Goal: Information Seeking & Learning: Find specific fact

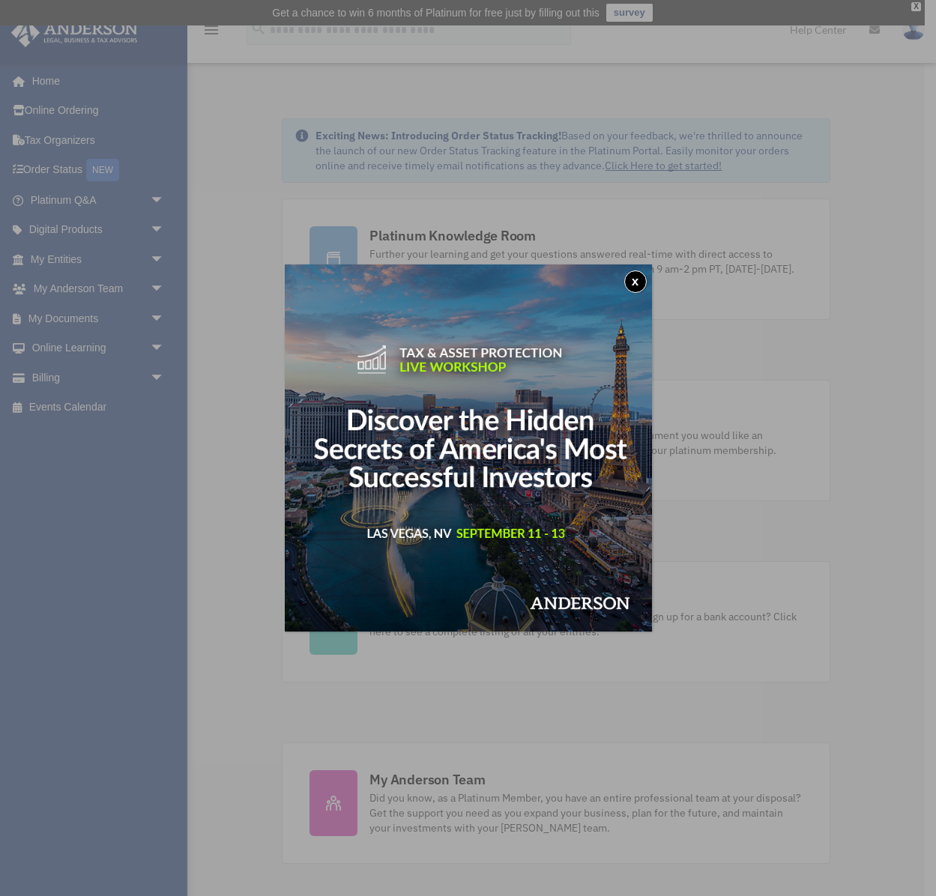
click at [651, 275] on img at bounding box center [468, 448] width 367 height 367
click at [629, 286] on button "x" at bounding box center [635, 282] width 22 height 22
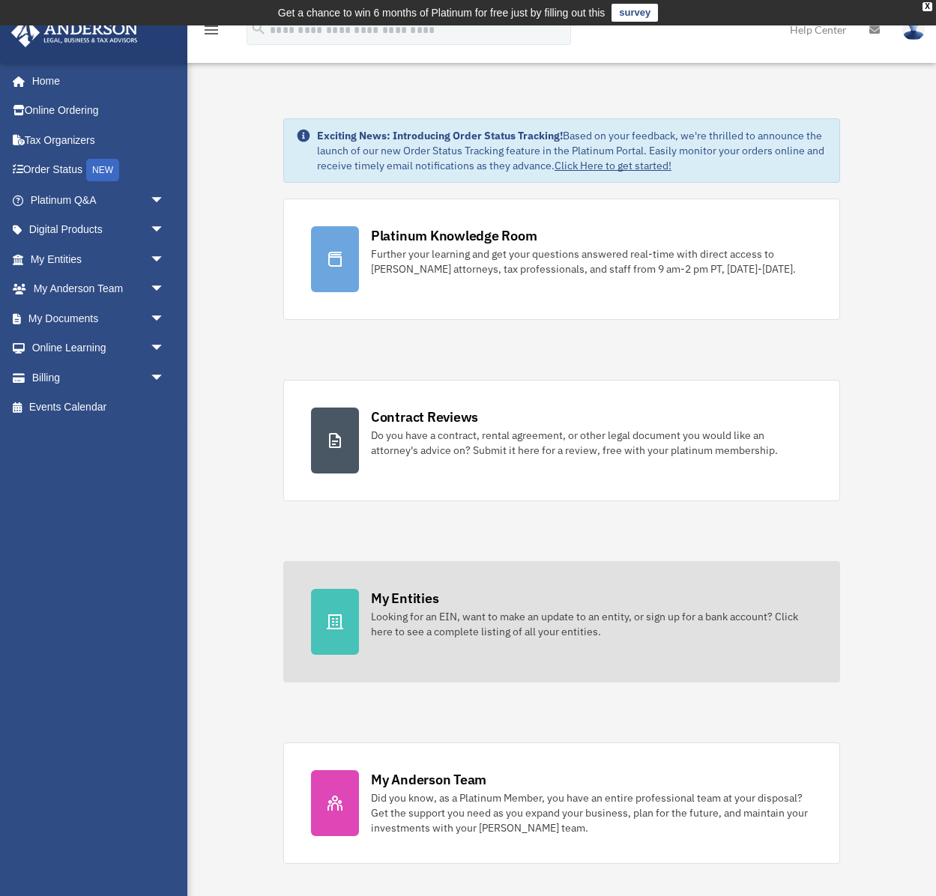
click at [456, 645] on link "My Entities Looking for an EIN, want to make an update to an entity, or sign up…" at bounding box center [561, 621] width 557 height 121
click at [559, 627] on div "Looking for an EIN, want to make an update to an entity, or sign up for a bank …" at bounding box center [591, 624] width 441 height 30
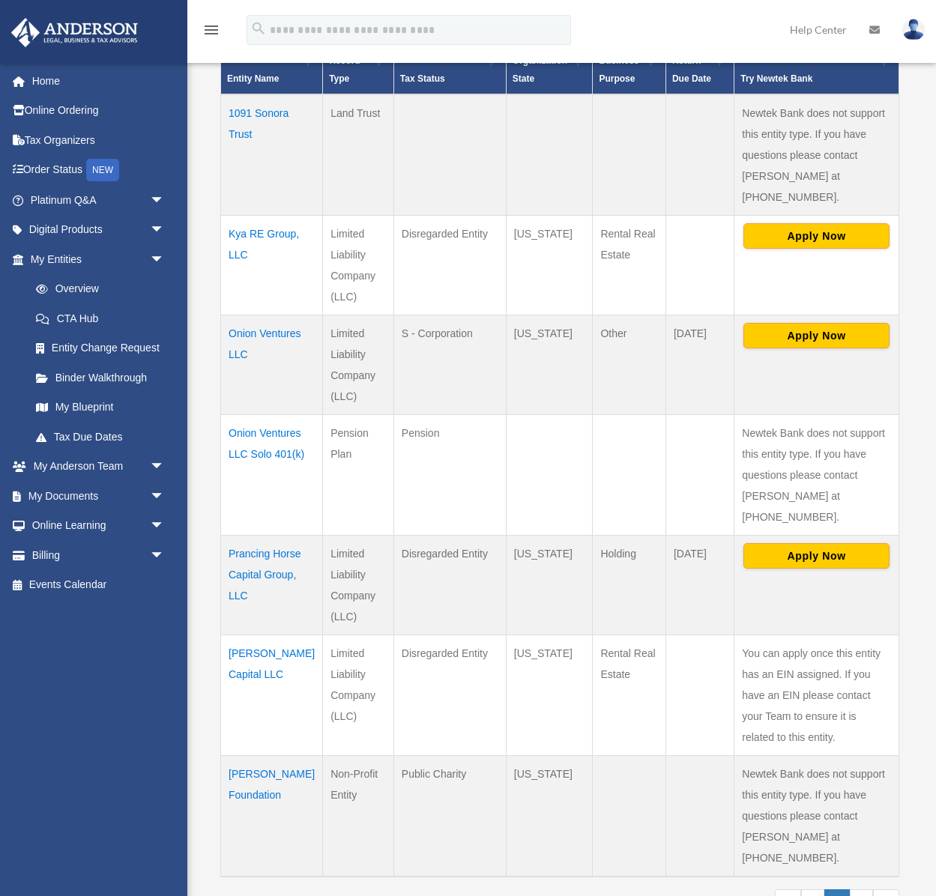
scroll to position [393, 0]
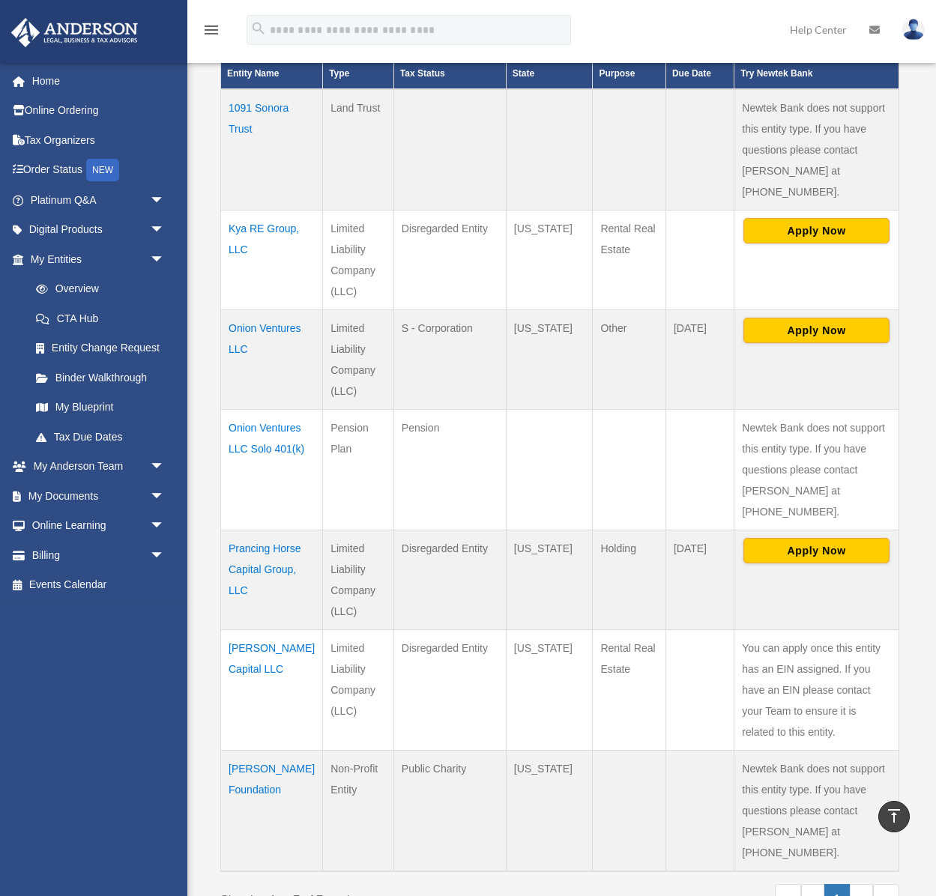
click at [245, 427] on td "Onion Ventures LLC Solo 401(k)" at bounding box center [272, 469] width 102 height 121
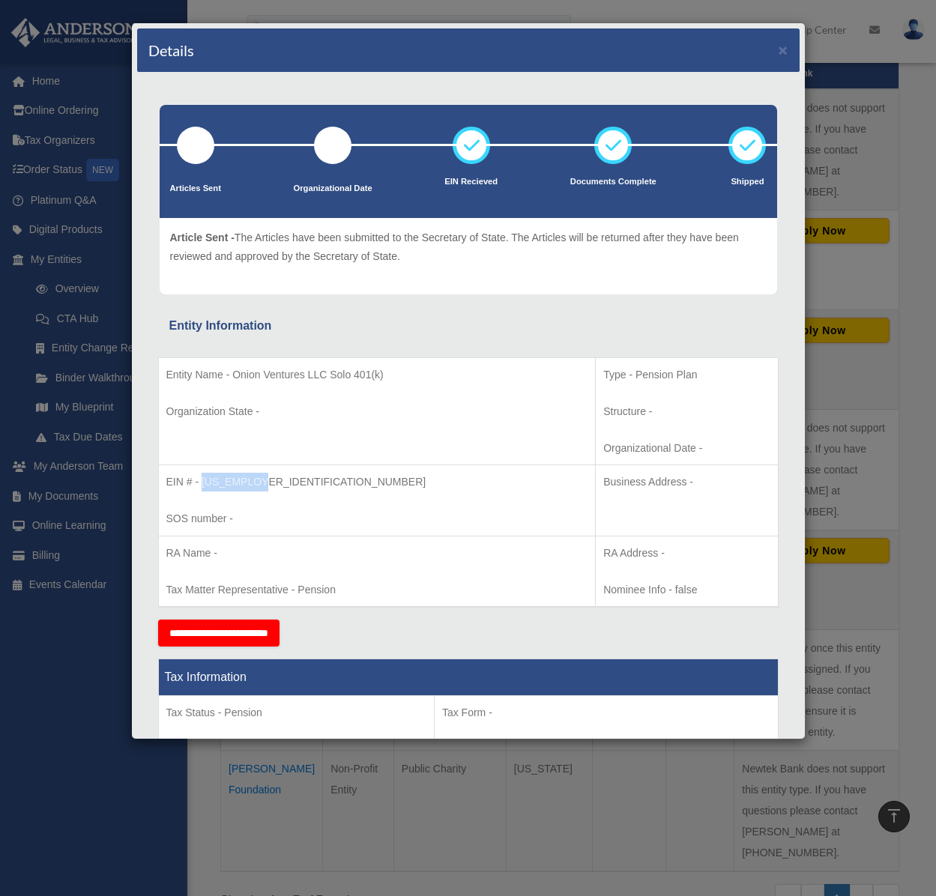
drag, startPoint x: 203, startPoint y: 481, endPoint x: 270, endPoint y: 482, distance: 66.7
click at [270, 482] on p "EIN # - [US_EMPLOYER_IDENTIFICATION_NUMBER]" at bounding box center [377, 482] width 422 height 19
copy p "[US_EMPLOYER_IDENTIFICATION_NUMBER]"
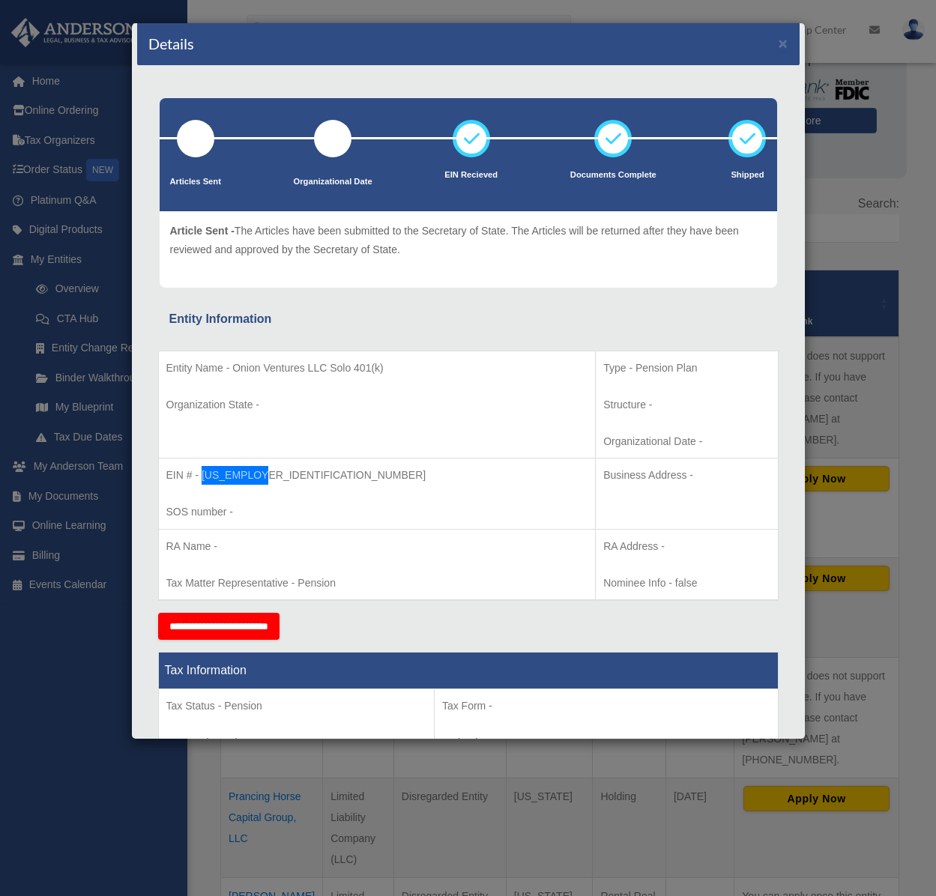
scroll to position [0, 0]
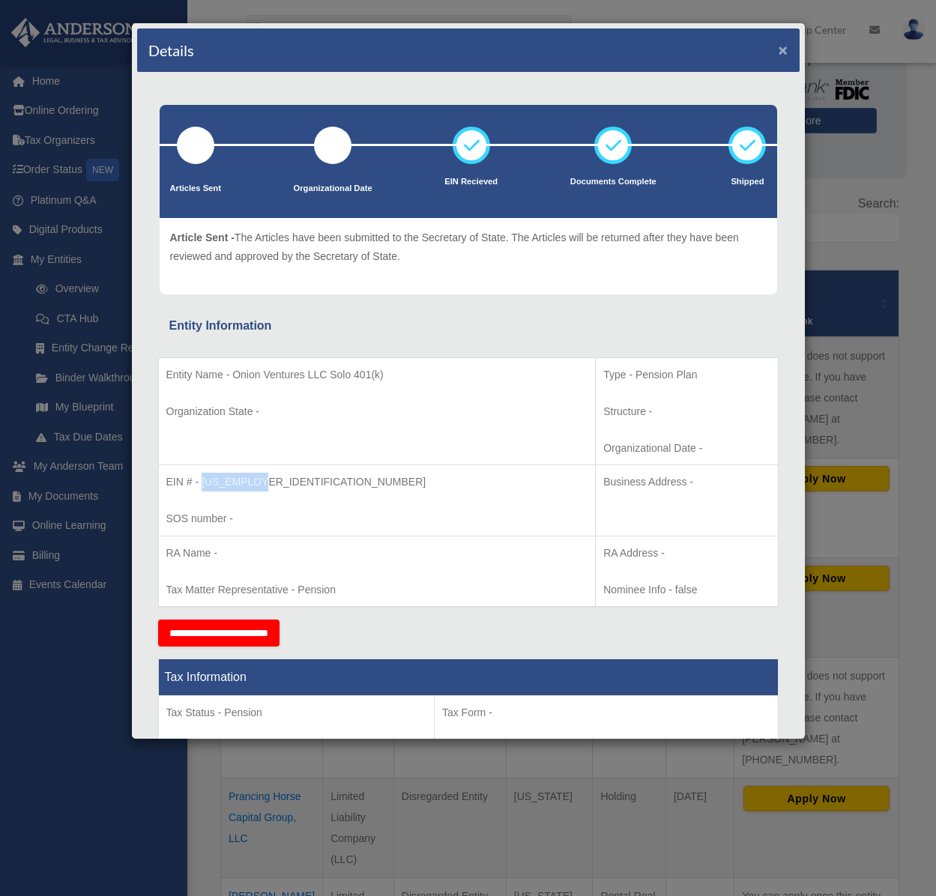
click at [782, 53] on button "×" at bounding box center [784, 50] width 10 height 16
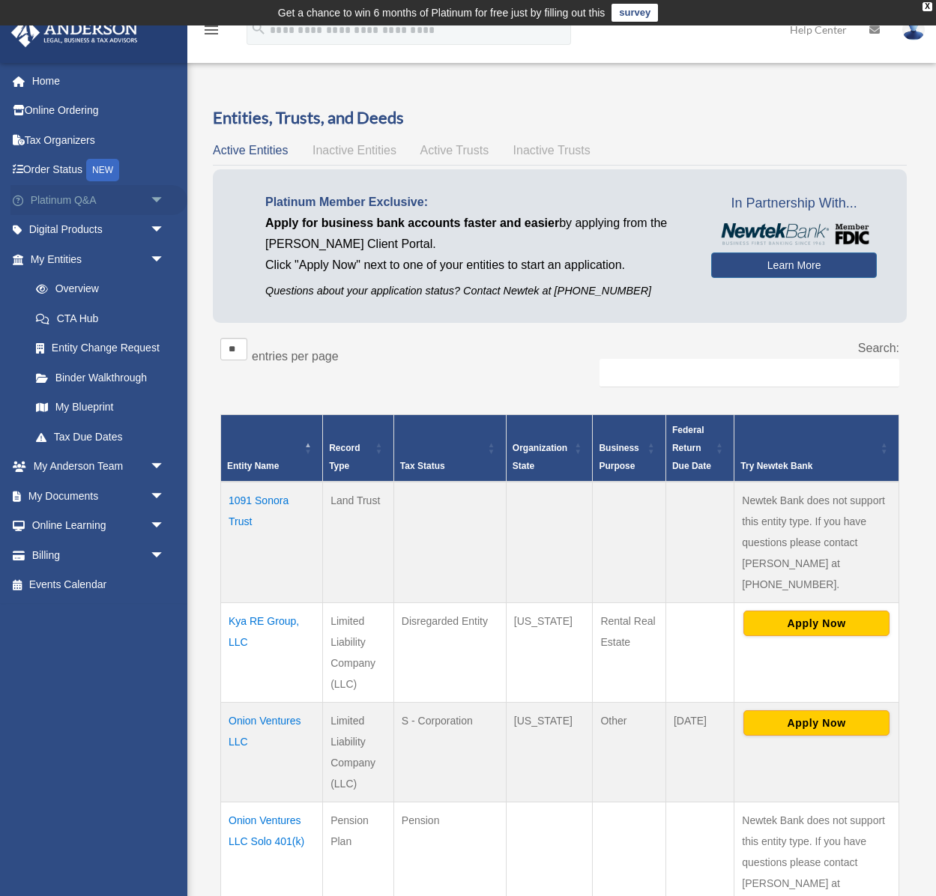
scroll to position [5, 0]
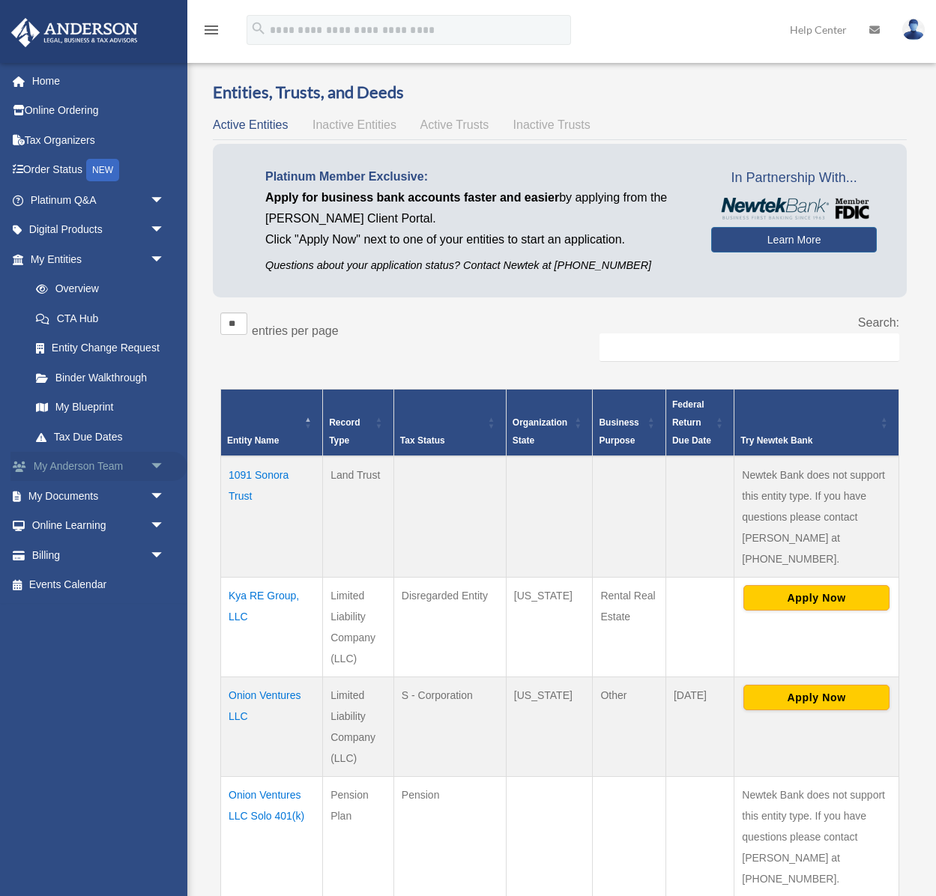
click at [130, 466] on link "My Anderson Team arrow_drop_down" at bounding box center [98, 467] width 177 height 30
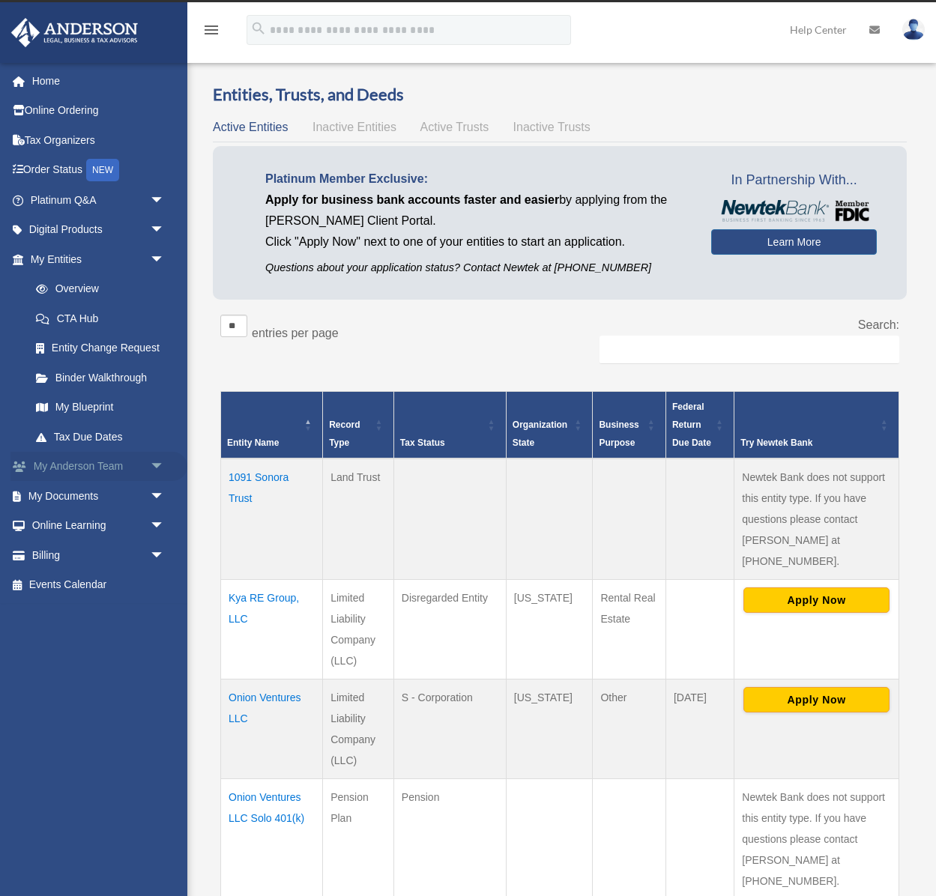
scroll to position [25, 0]
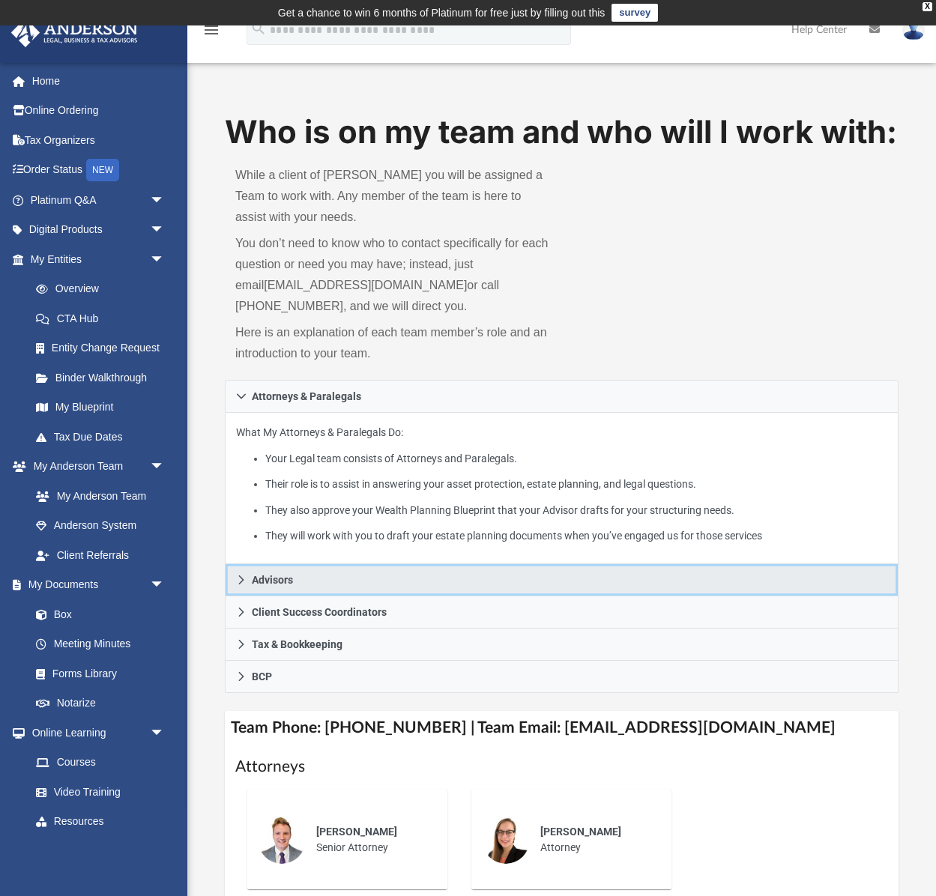
click at [244, 585] on icon at bounding box center [241, 580] width 10 height 10
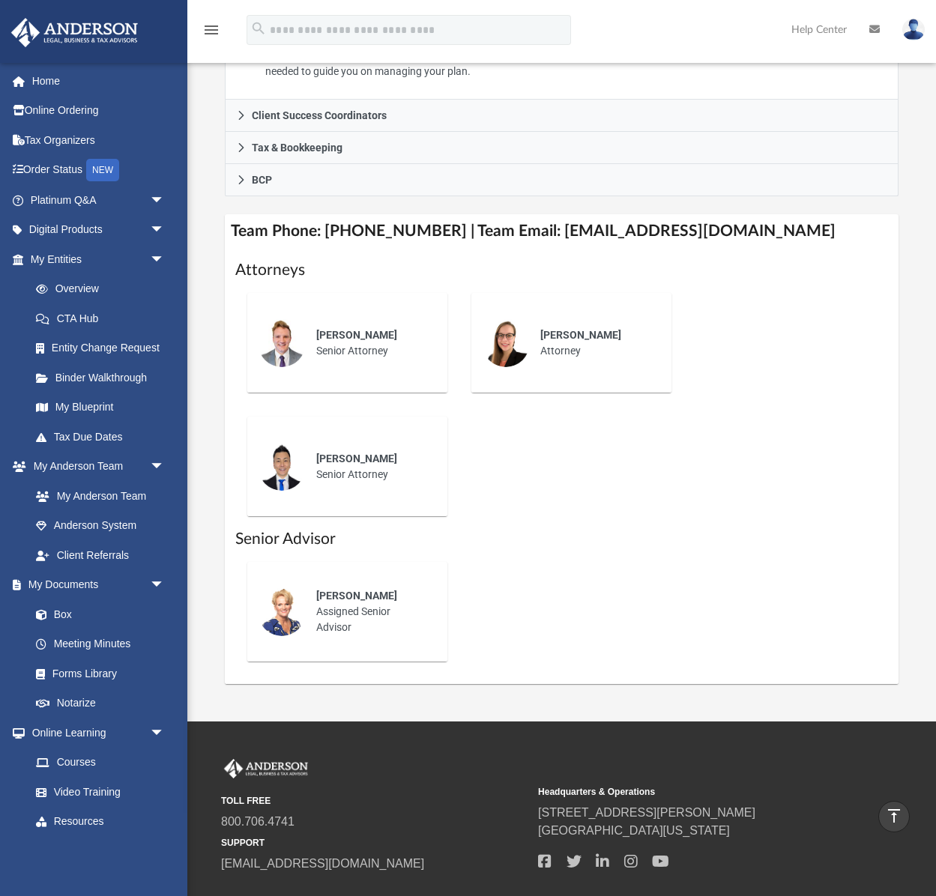
scroll to position [519, 0]
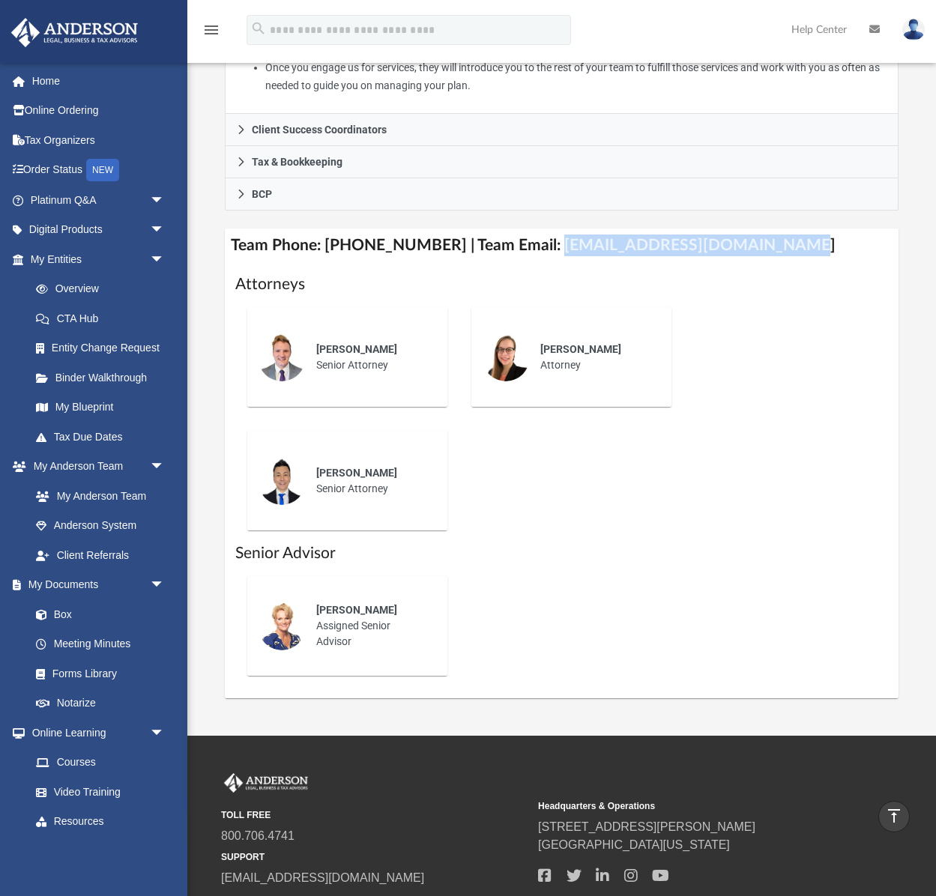
drag, startPoint x: 533, startPoint y: 290, endPoint x: 776, endPoint y: 290, distance: 242.8
click at [776, 262] on h4 "Team Phone: (725) 208-3130 | Team Email: myteam@andersonadvisors.com" at bounding box center [562, 246] width 674 height 34
copy h4 "myteam@andersonadvisors.com"
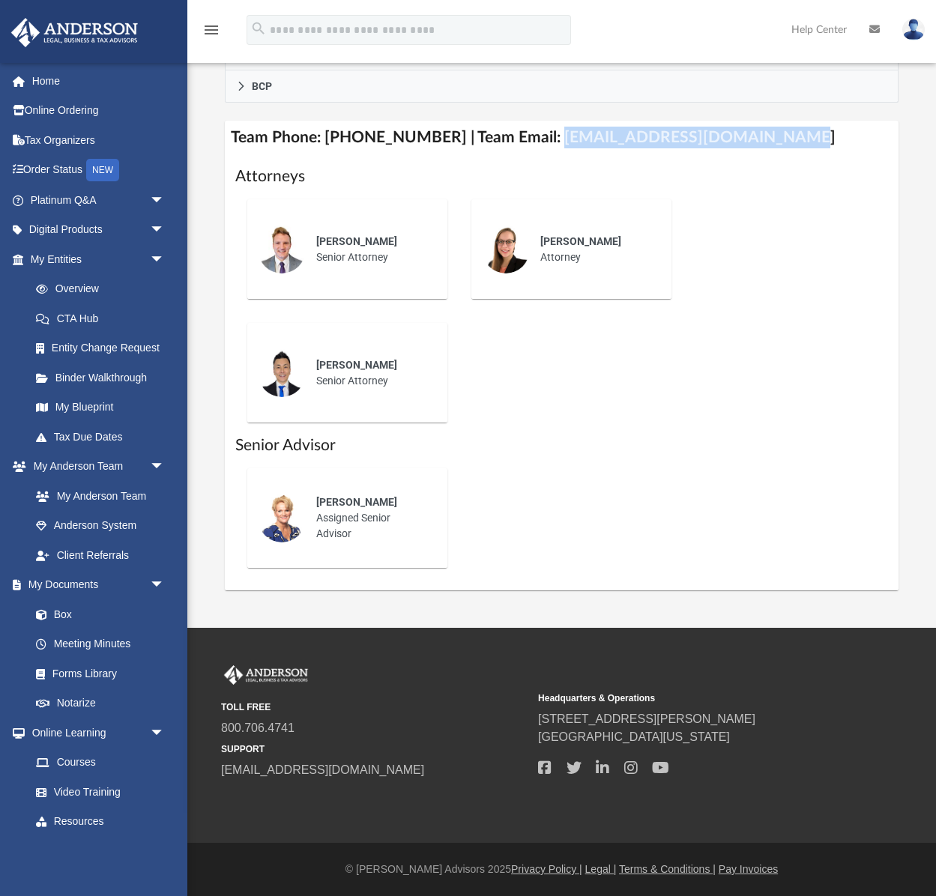
scroll to position [672, 0]
click at [359, 526] on div "Kendall Oleary Assigned Senior Advisor" at bounding box center [371, 518] width 131 height 68
click at [364, 508] on span "Kendall Oleary" at bounding box center [356, 502] width 81 height 12
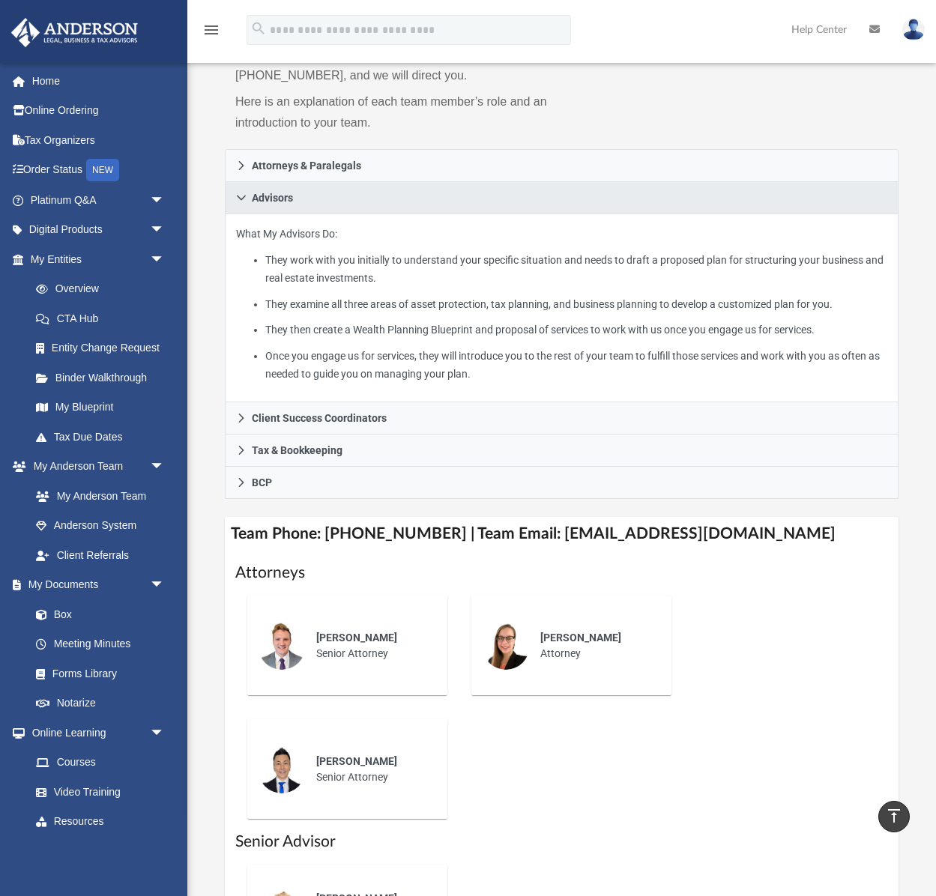
scroll to position [0, 0]
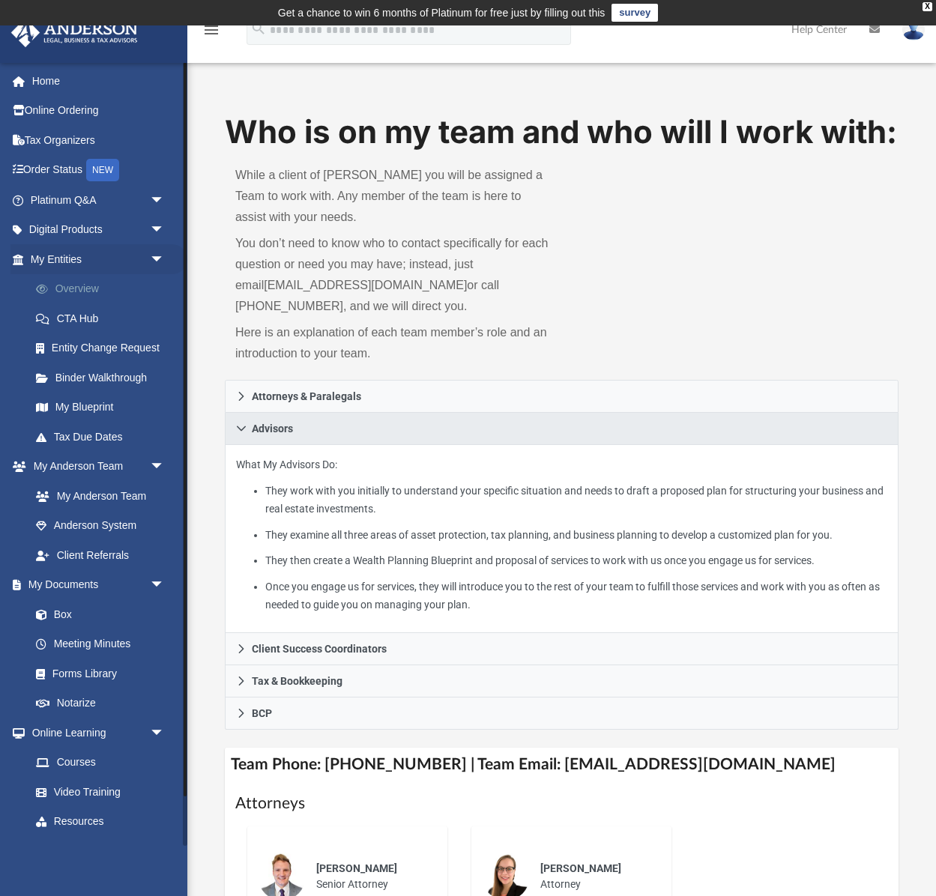
click at [90, 285] on link "Overview" at bounding box center [104, 289] width 166 height 30
click at [81, 289] on link "Overview" at bounding box center [104, 289] width 166 height 30
click at [91, 290] on link "Overview" at bounding box center [104, 289] width 166 height 30
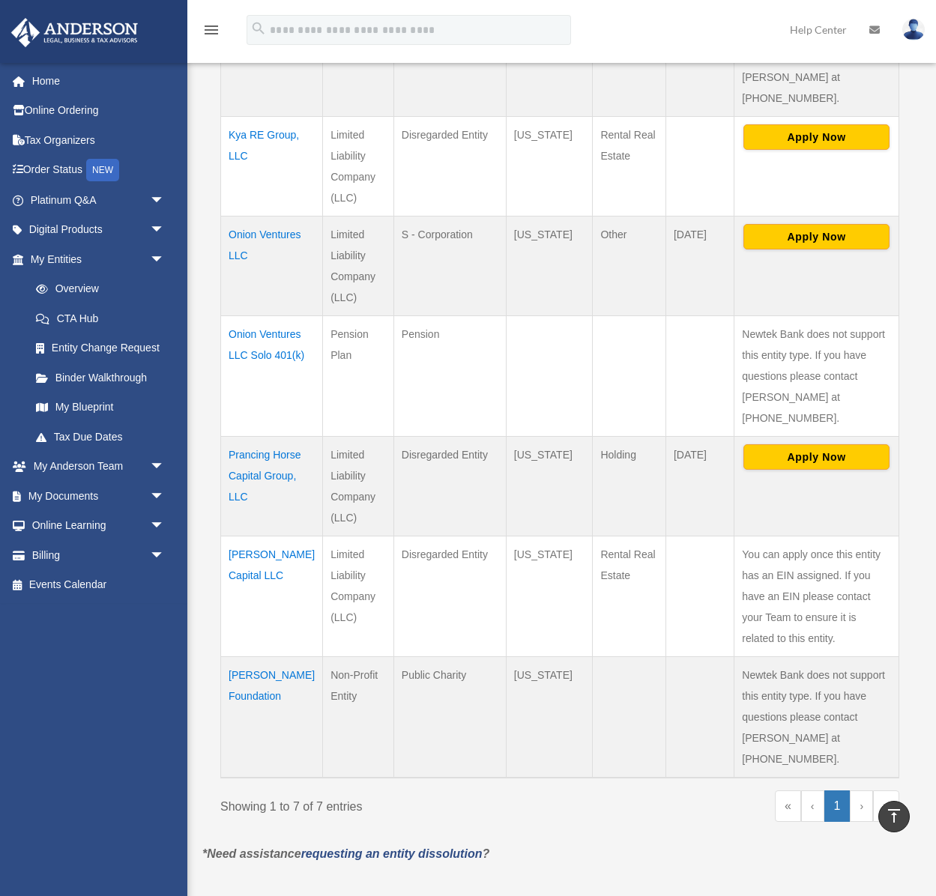
scroll to position [488, 0]
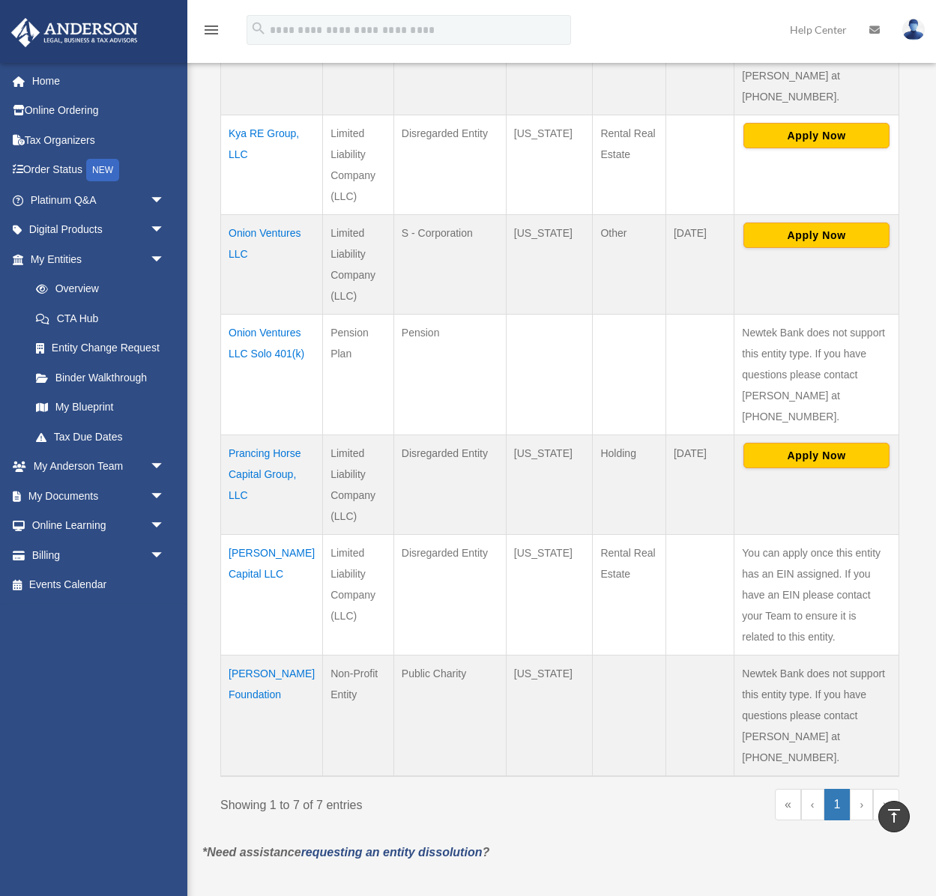
click at [248, 329] on td "Onion Ventures LLC Solo 401(k)" at bounding box center [272, 374] width 102 height 121
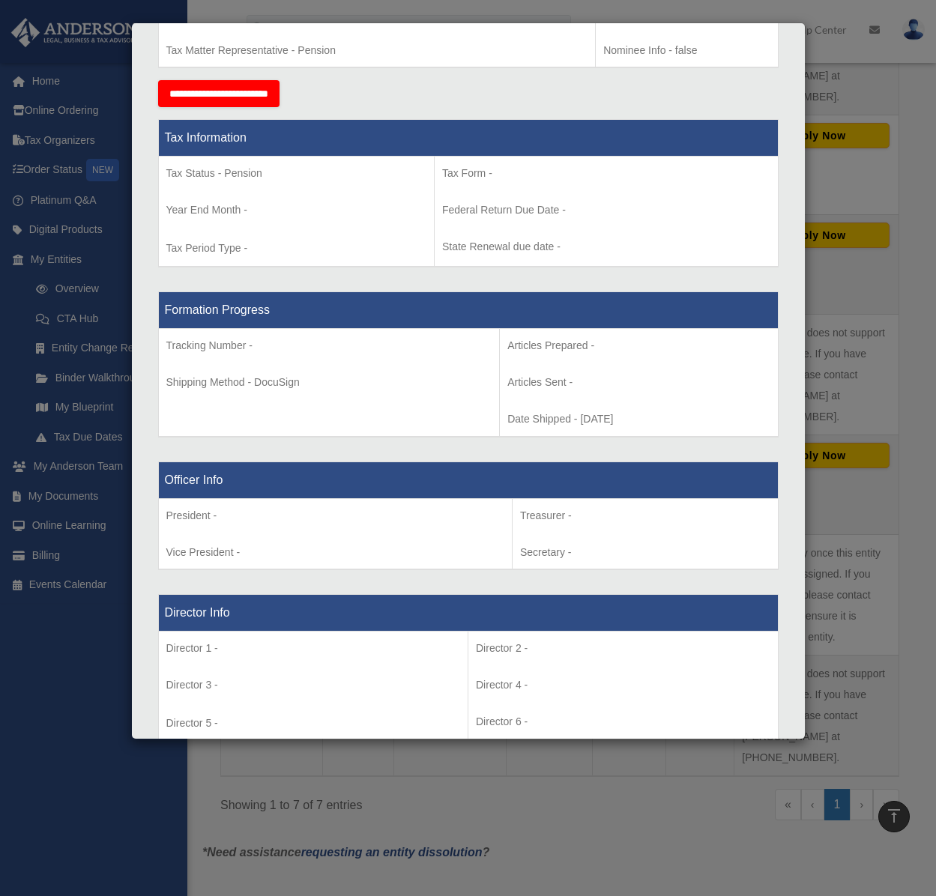
scroll to position [0, 0]
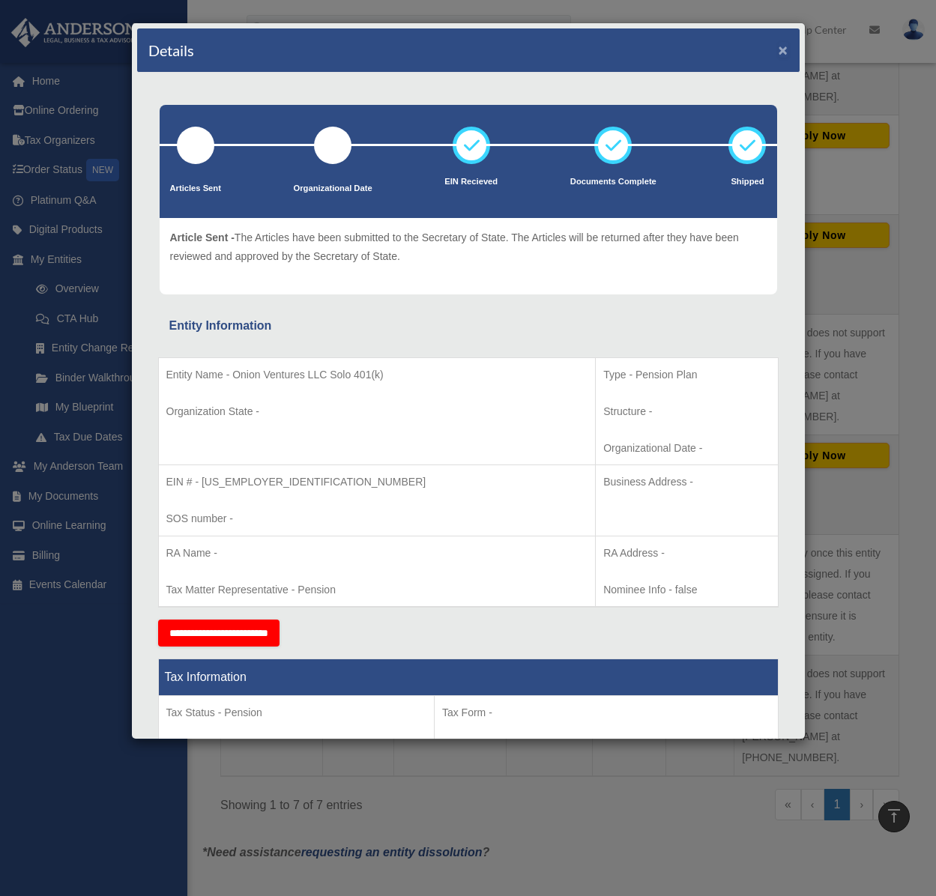
click at [782, 52] on button "×" at bounding box center [784, 50] width 10 height 16
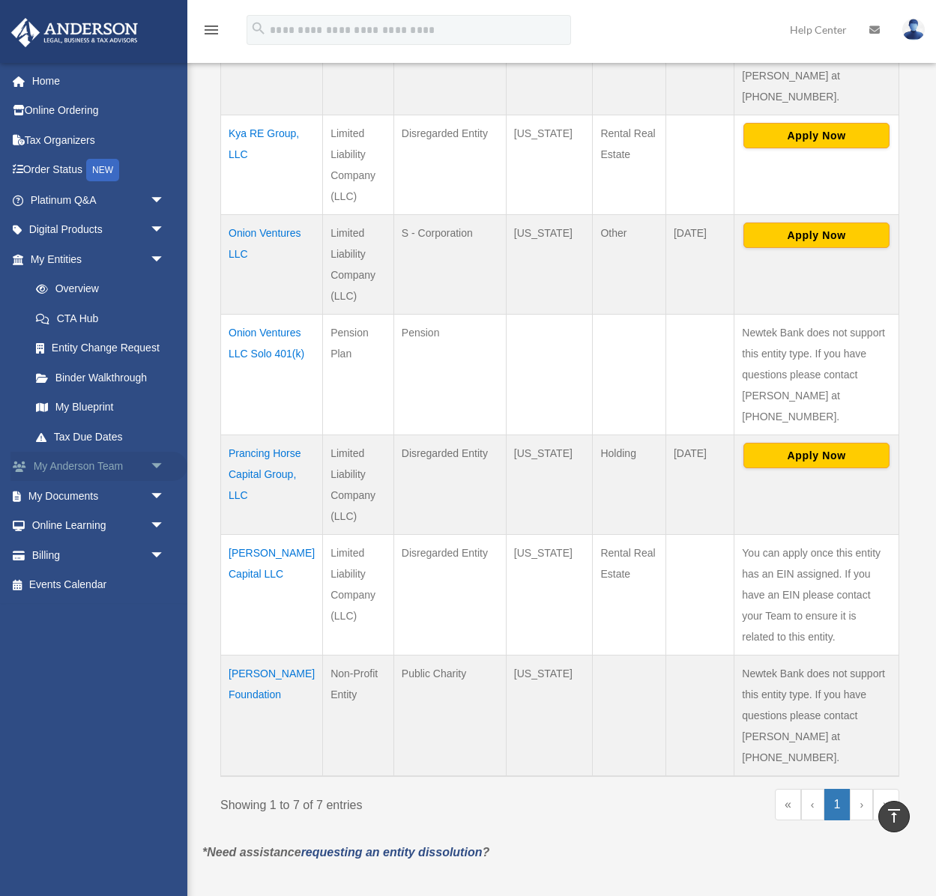
click at [84, 471] on link "My [PERSON_NAME] Team arrow_drop_down" at bounding box center [98, 467] width 177 height 30
click at [140, 468] on link "My [PERSON_NAME] Team arrow_drop_down" at bounding box center [98, 467] width 177 height 30
click at [160, 468] on span "arrow_drop_down" at bounding box center [165, 467] width 30 height 31
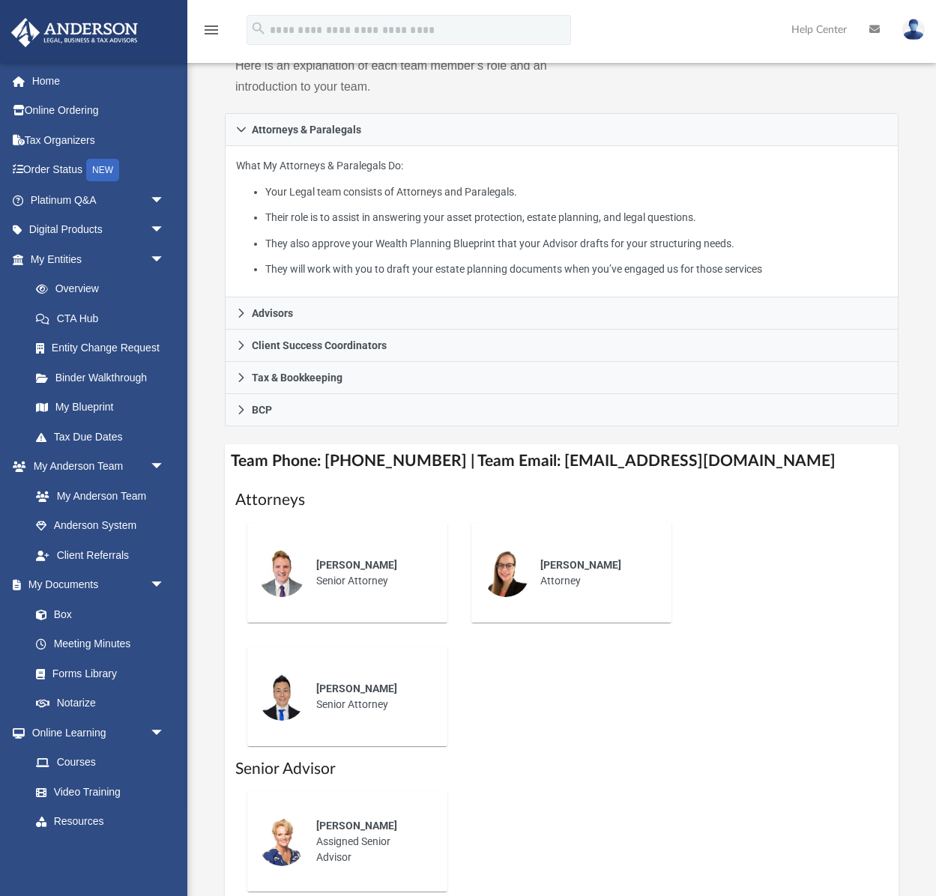
scroll to position [269, 0]
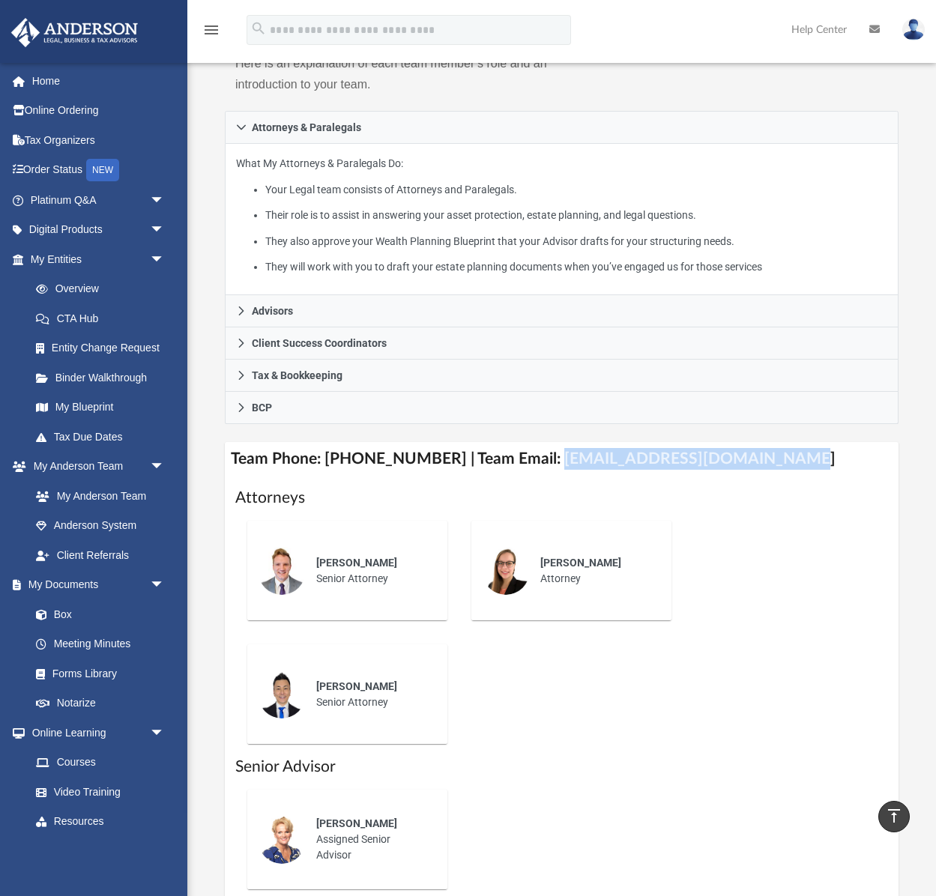
drag, startPoint x: 534, startPoint y: 505, endPoint x: 758, endPoint y: 515, distance: 224.3
click at [758, 476] on h4 "Team Phone: (725) 208-3130 | Team Email: myteam@andersonadvisors.com" at bounding box center [562, 459] width 674 height 34
copy h4 "myteam@andersonadvisors.com"
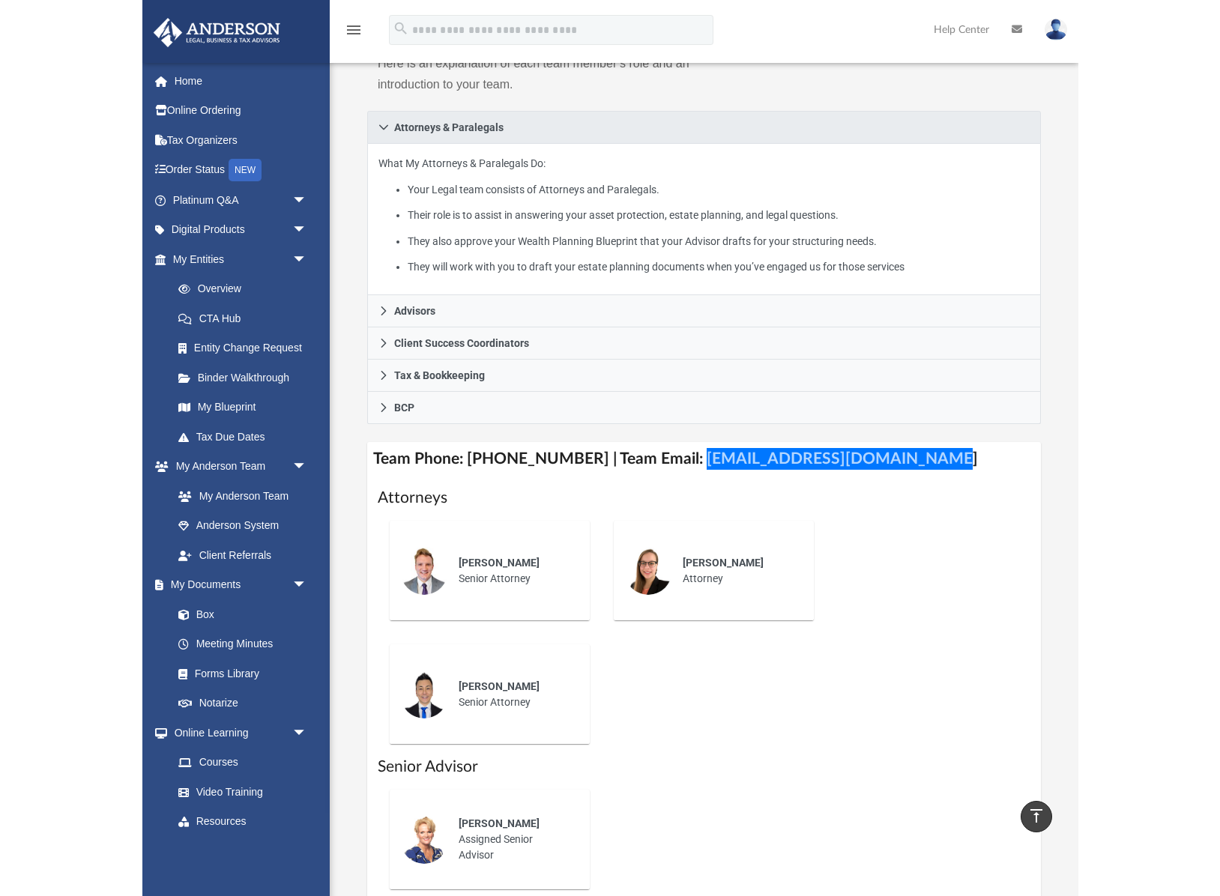
scroll to position [0, 0]
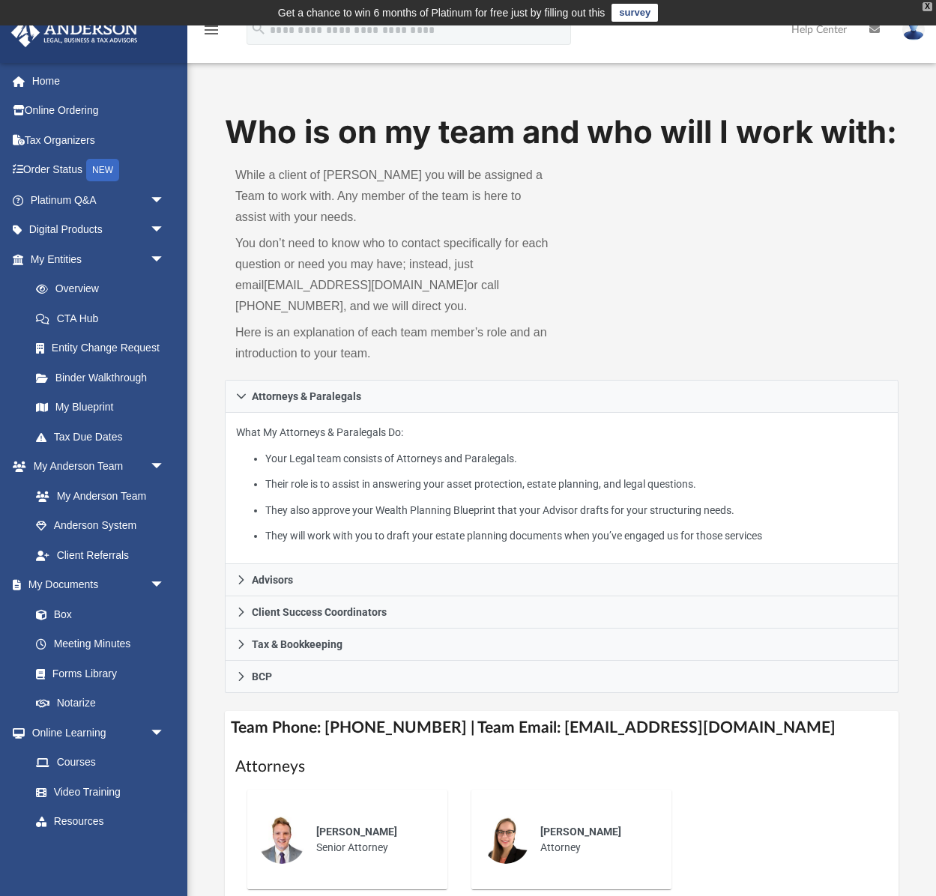
click at [927, 7] on div "X" at bounding box center [928, 6] width 10 height 9
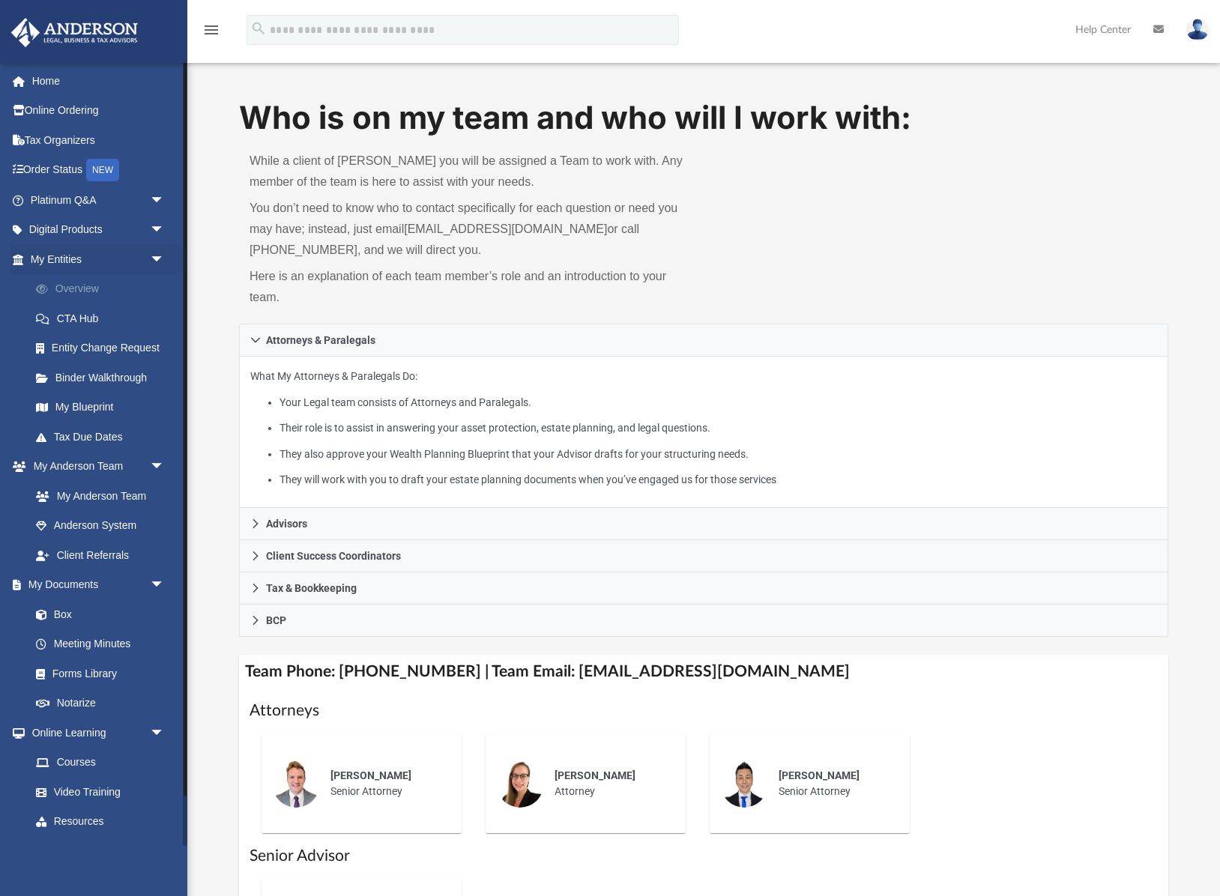
click at [85, 291] on link "Overview" at bounding box center [104, 289] width 166 height 30
click at [84, 289] on link "Overview" at bounding box center [104, 289] width 166 height 30
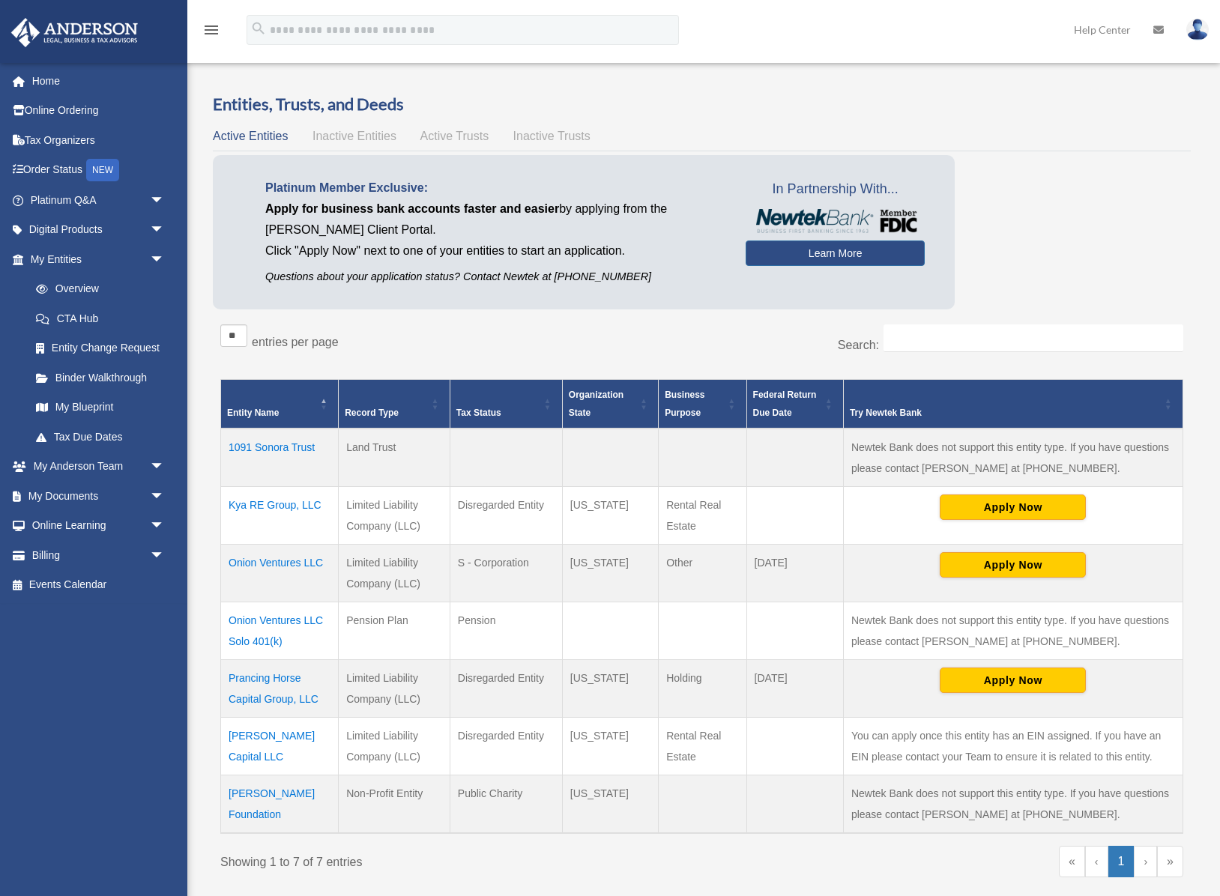
click at [273, 564] on td "Onion Ventures LLC" at bounding box center [280, 574] width 118 height 58
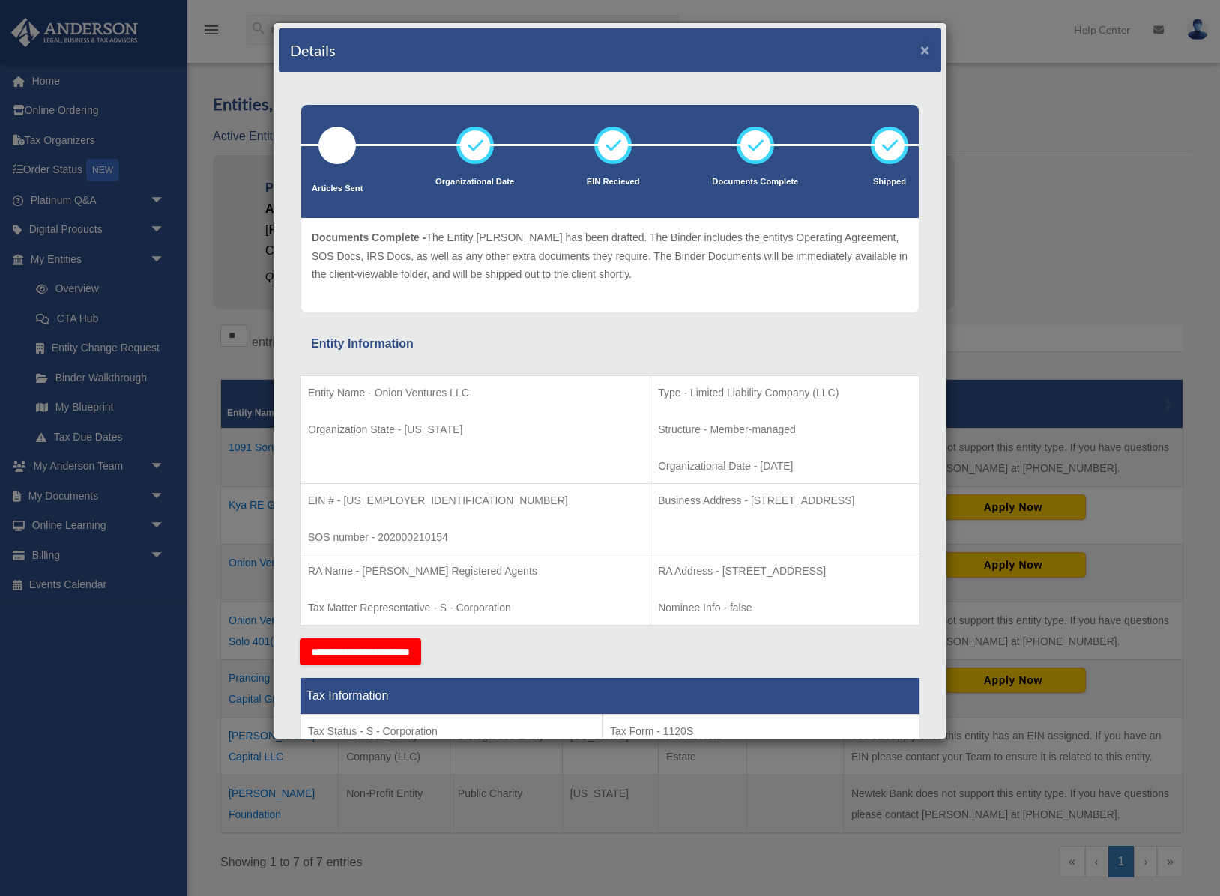
click at [927, 55] on button "×" at bounding box center [925, 50] width 10 height 16
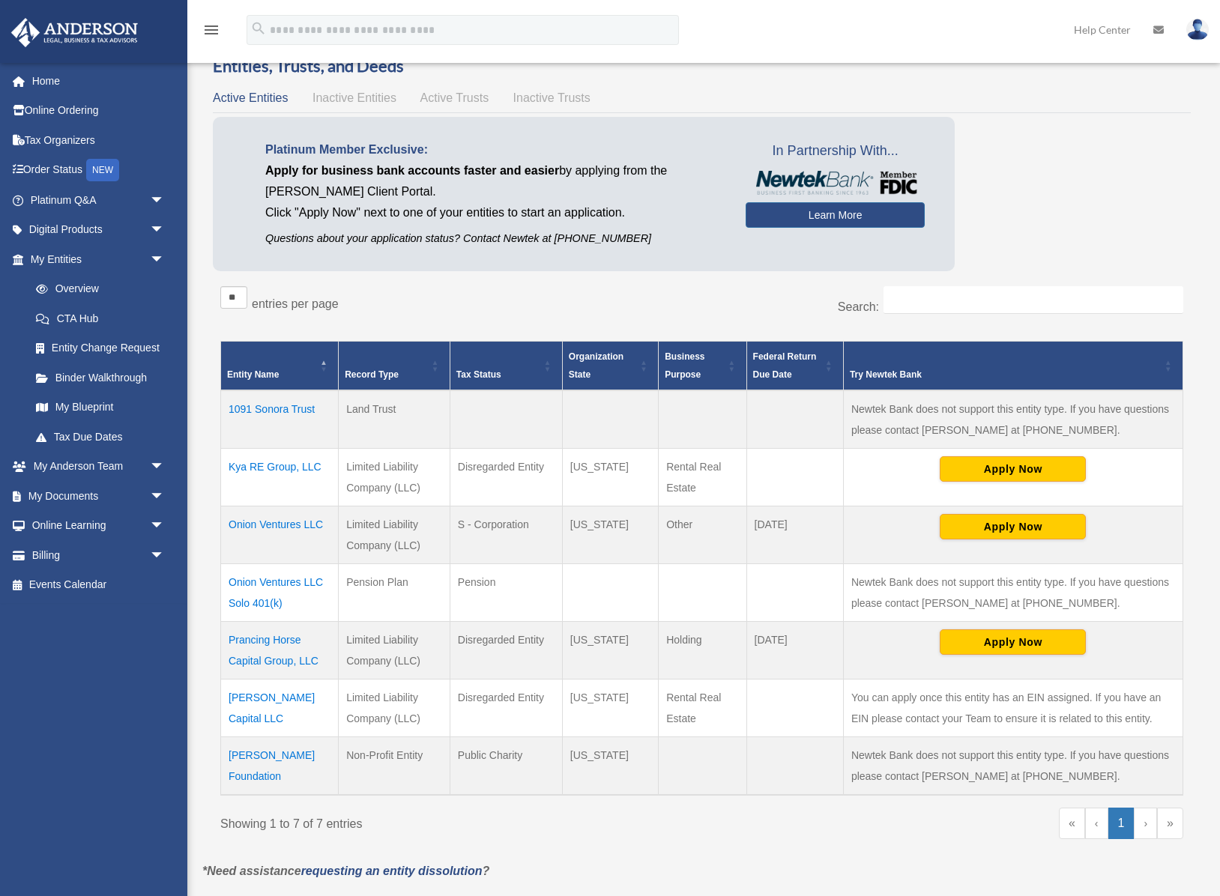
scroll to position [55, 0]
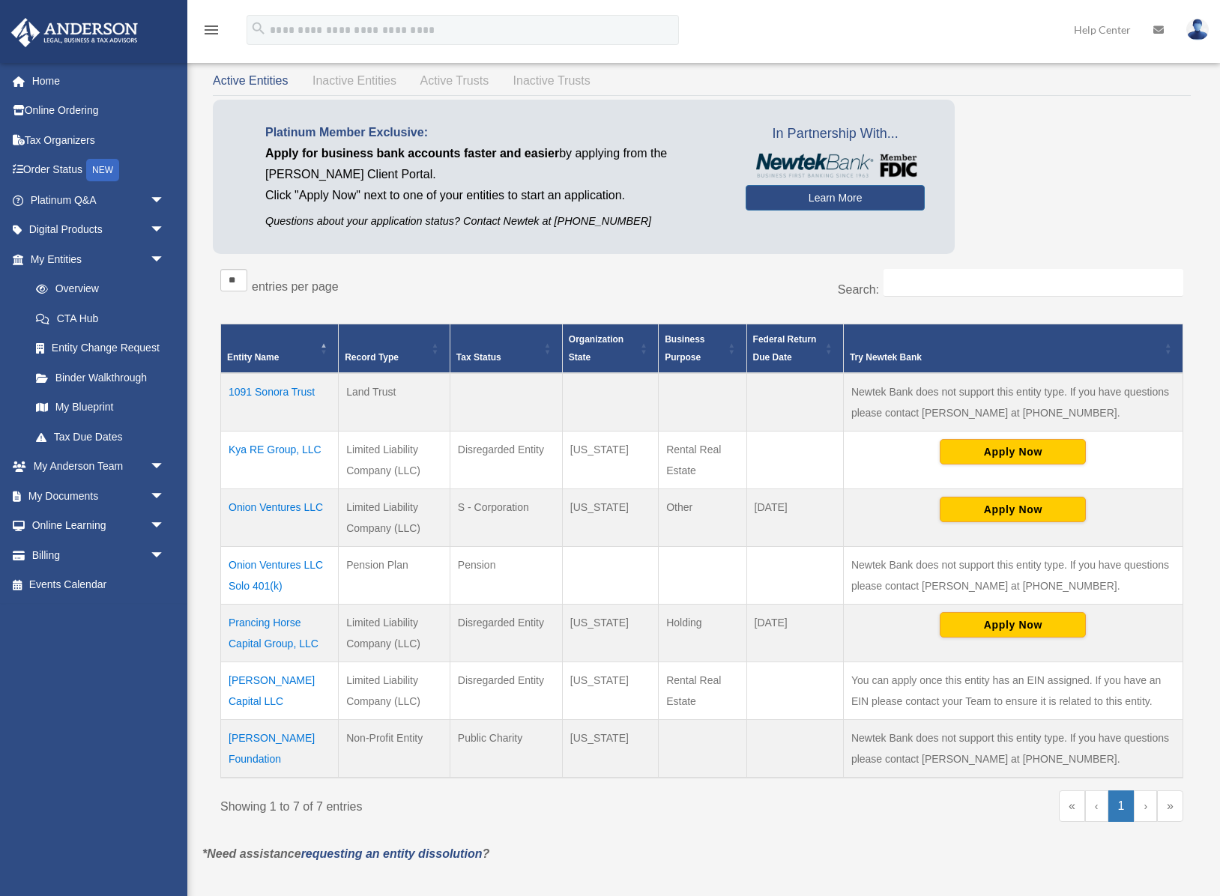
click at [292, 509] on td "Onion Ventures LLC" at bounding box center [280, 518] width 118 height 58
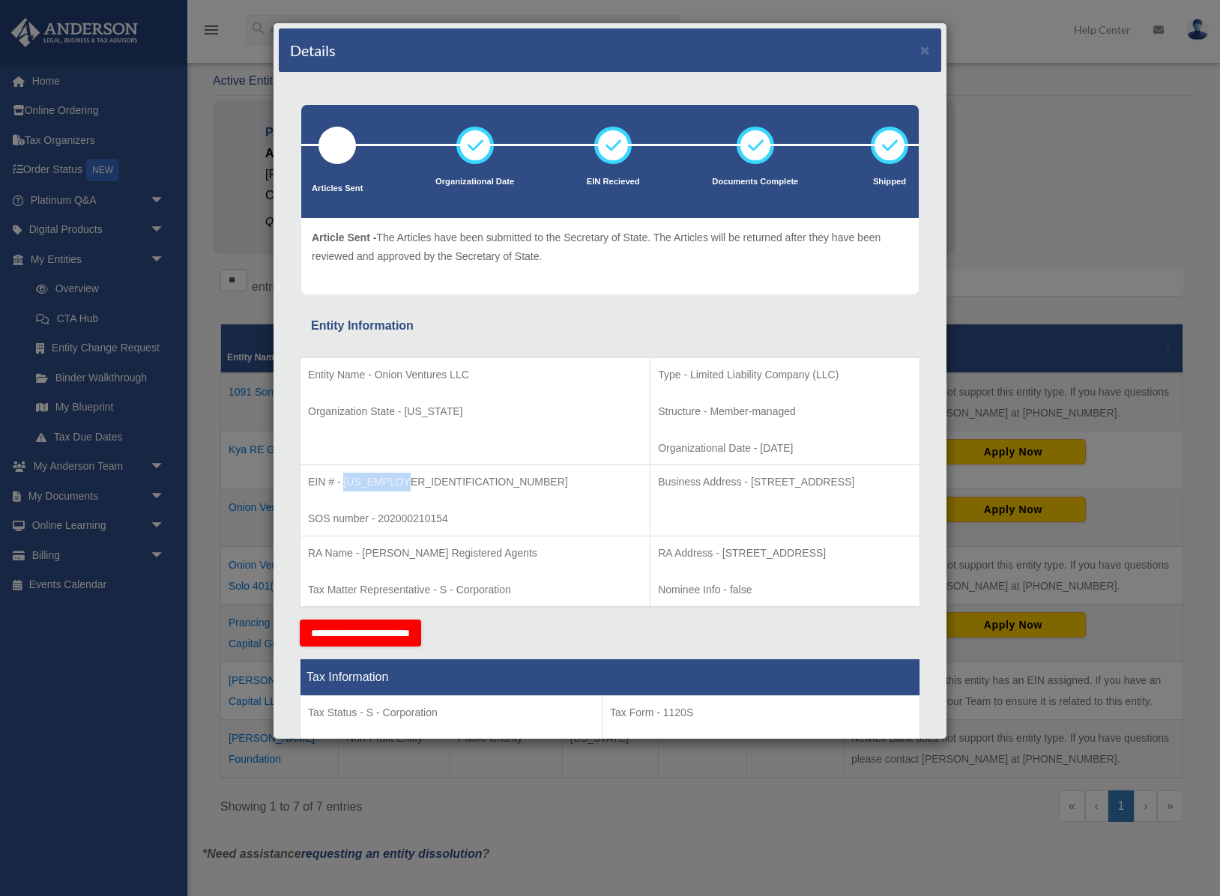
drag, startPoint x: 407, startPoint y: 480, endPoint x: 346, endPoint y: 481, distance: 61.5
click at [346, 481] on p "EIN # - [US_EMPLOYER_IDENTIFICATION_NUMBER]" at bounding box center [475, 482] width 334 height 19
copy p "[US_EMPLOYER_IDENTIFICATION_NUMBER]"
drag, startPoint x: 375, startPoint y: 375, endPoint x: 474, endPoint y: 372, distance: 99.0
click at [474, 372] on p "Entity Name - Onion Ventures LLC" at bounding box center [475, 375] width 334 height 19
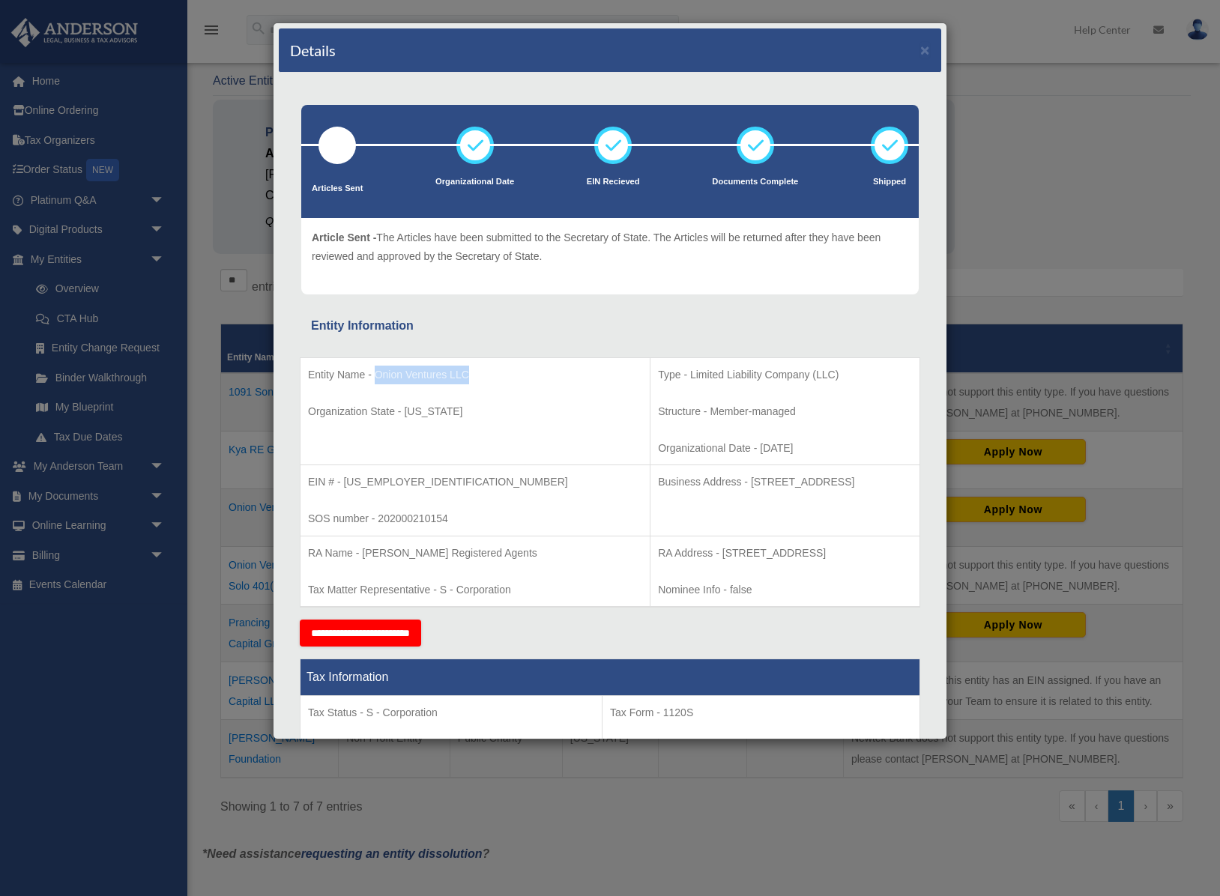
copy p "Onion Ventures LLC"
click at [925, 53] on button "×" at bounding box center [925, 50] width 10 height 16
